Goal: Information Seeking & Learning: Learn about a topic

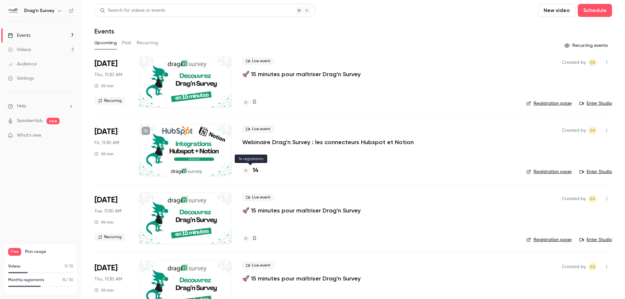
click at [255, 172] on h4 "14" at bounding box center [256, 170] width 6 height 9
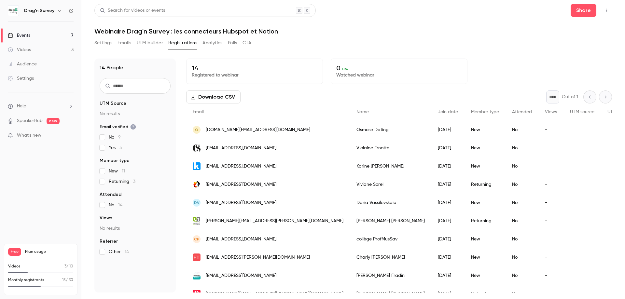
click at [42, 38] on link "Events 7" at bounding box center [40, 35] width 81 height 14
